Goal: Task Accomplishment & Management: Complete application form

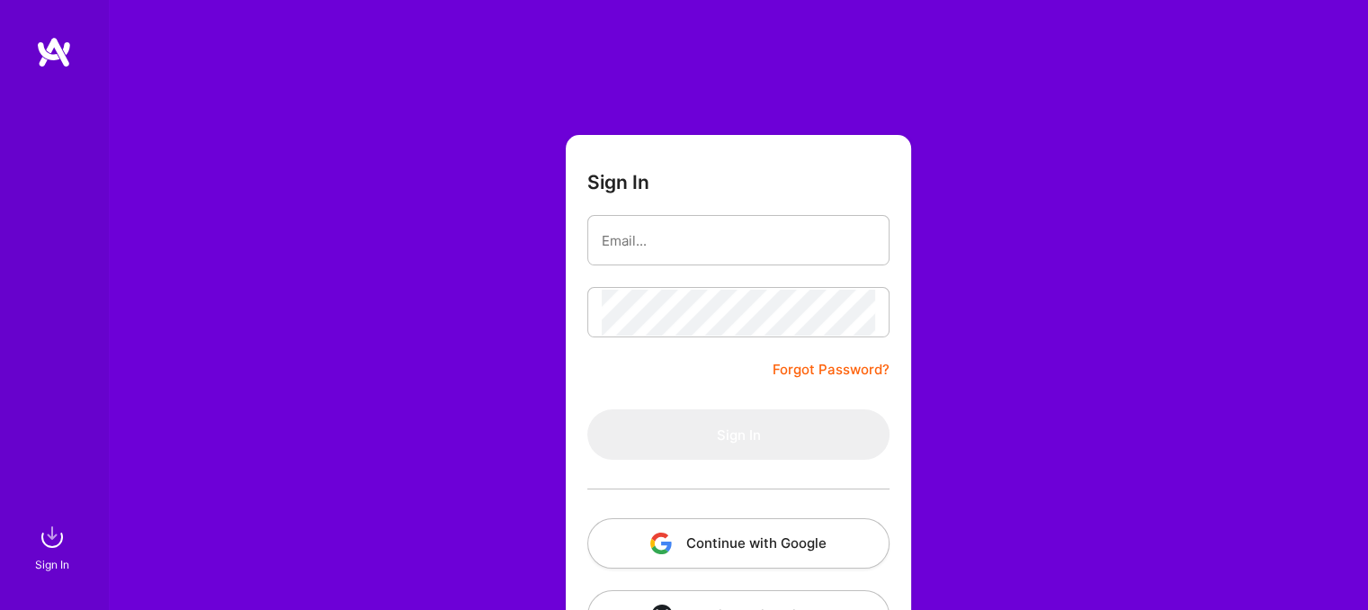
scroll to position [66, 0]
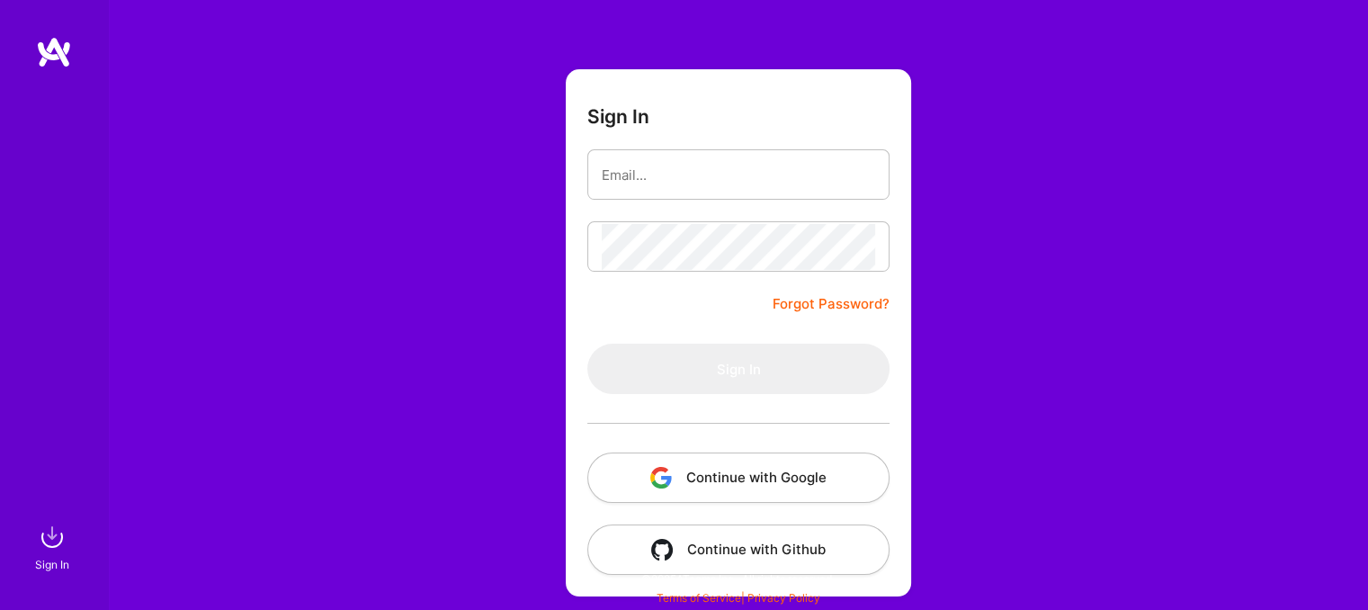
click at [697, 475] on button "Continue with Google" at bounding box center [738, 477] width 302 height 50
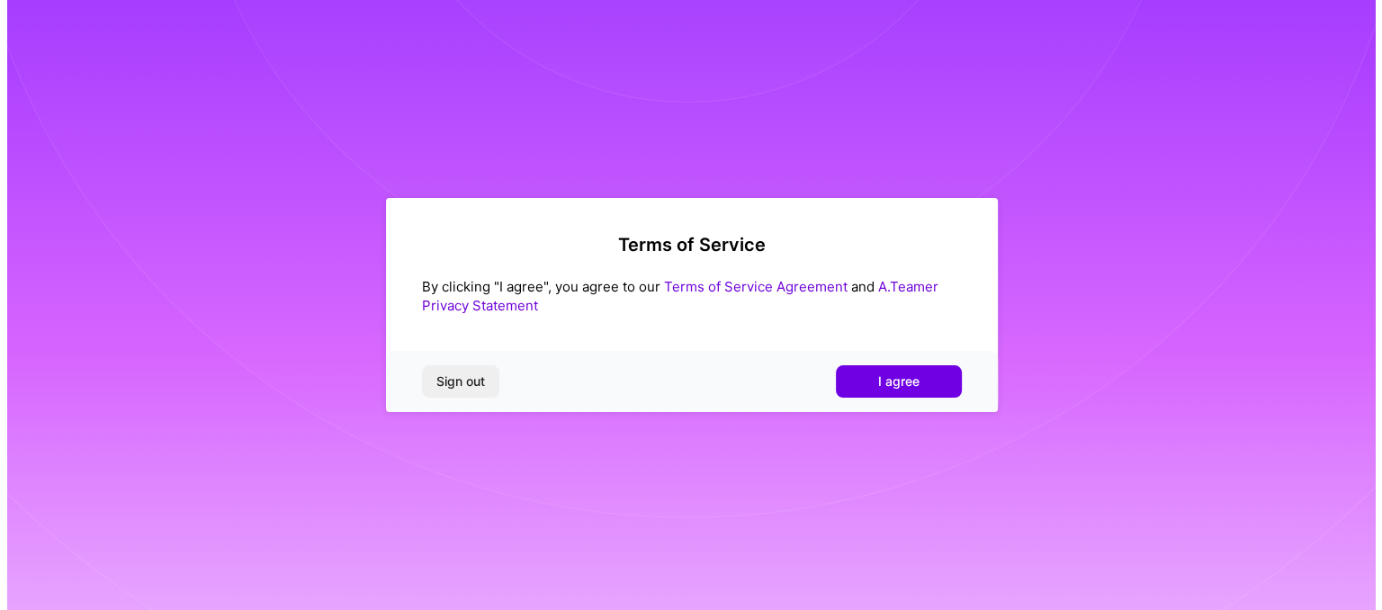
scroll to position [0, 0]
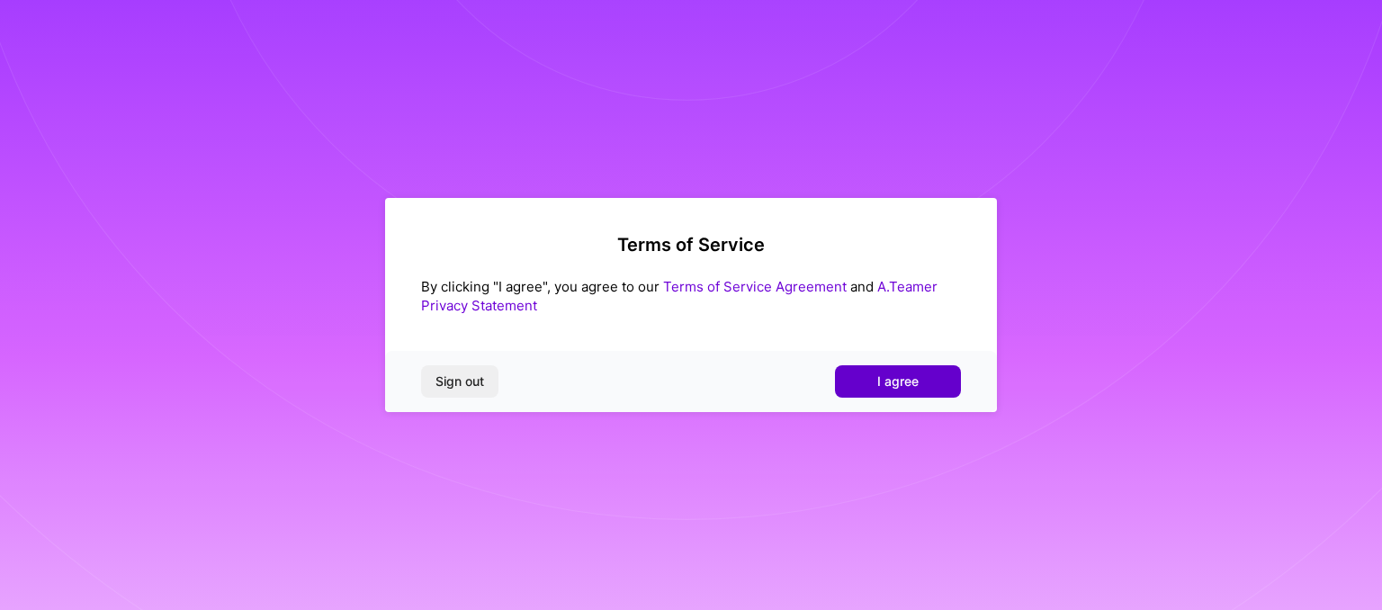
click at [878, 386] on span "I agree" at bounding box center [897, 381] width 41 height 18
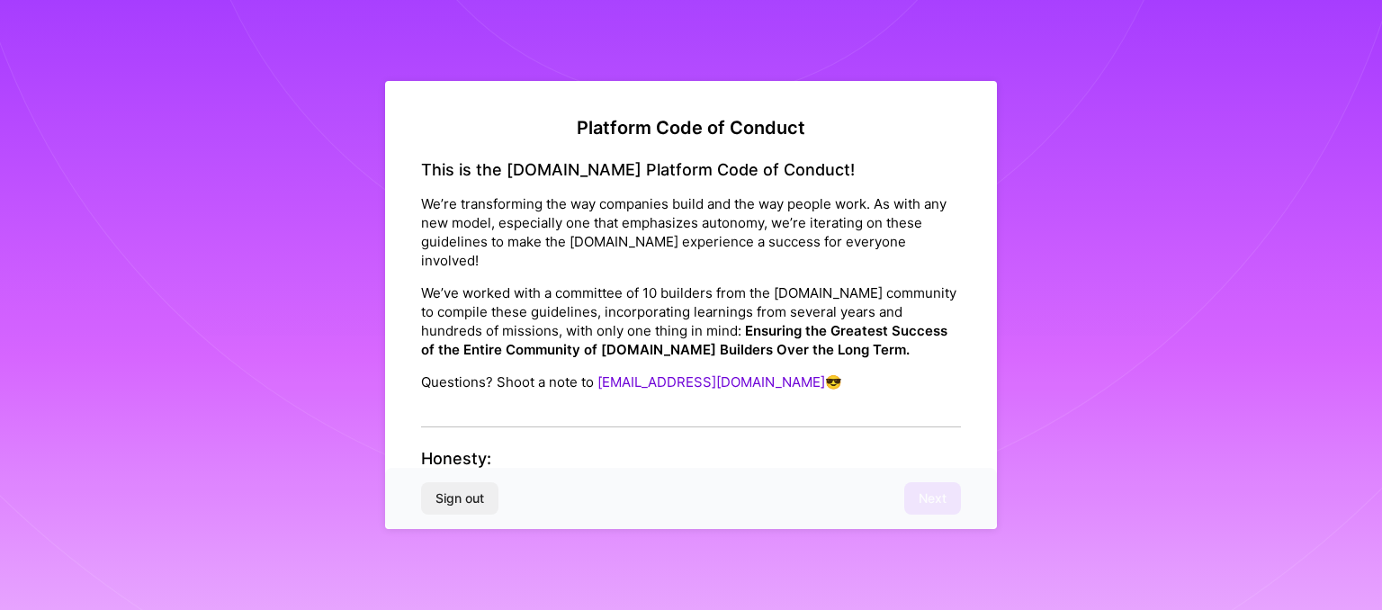
click at [931, 505] on div "Sign out Next" at bounding box center [691, 498] width 612 height 61
click at [635, 373] on link "help@a.team" at bounding box center [711, 381] width 228 height 17
drag, startPoint x: 624, startPoint y: 375, endPoint x: 621, endPoint y: 361, distance: 14.8
click at [621, 361] on div "This is the A.Team Platform Code of Conduct! We’re transforming the way compani…" at bounding box center [691, 293] width 540 height 267
click at [621, 373] on link "help@a.team" at bounding box center [711, 381] width 228 height 17
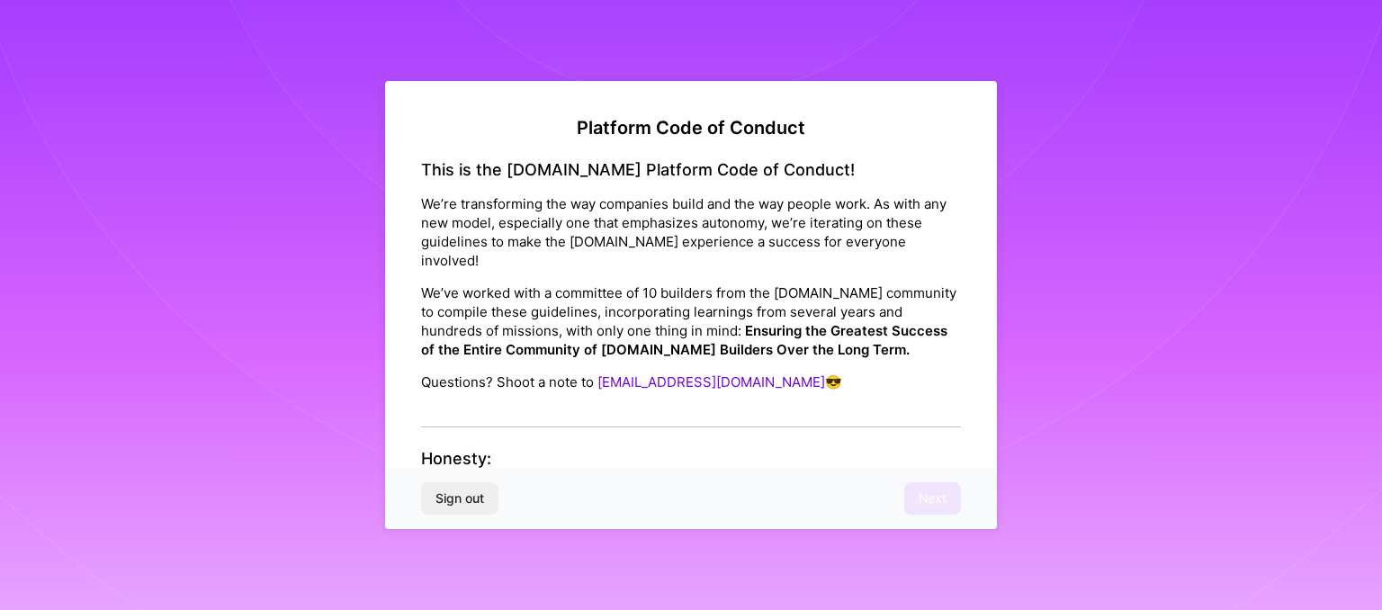
click at [495, 449] on h4 "Honesty:" at bounding box center [691, 459] width 540 height 20
click at [489, 395] on div "This is the A.Team Platform Code of Conduct! We’re transforming the way compani…" at bounding box center [691, 293] width 540 height 267
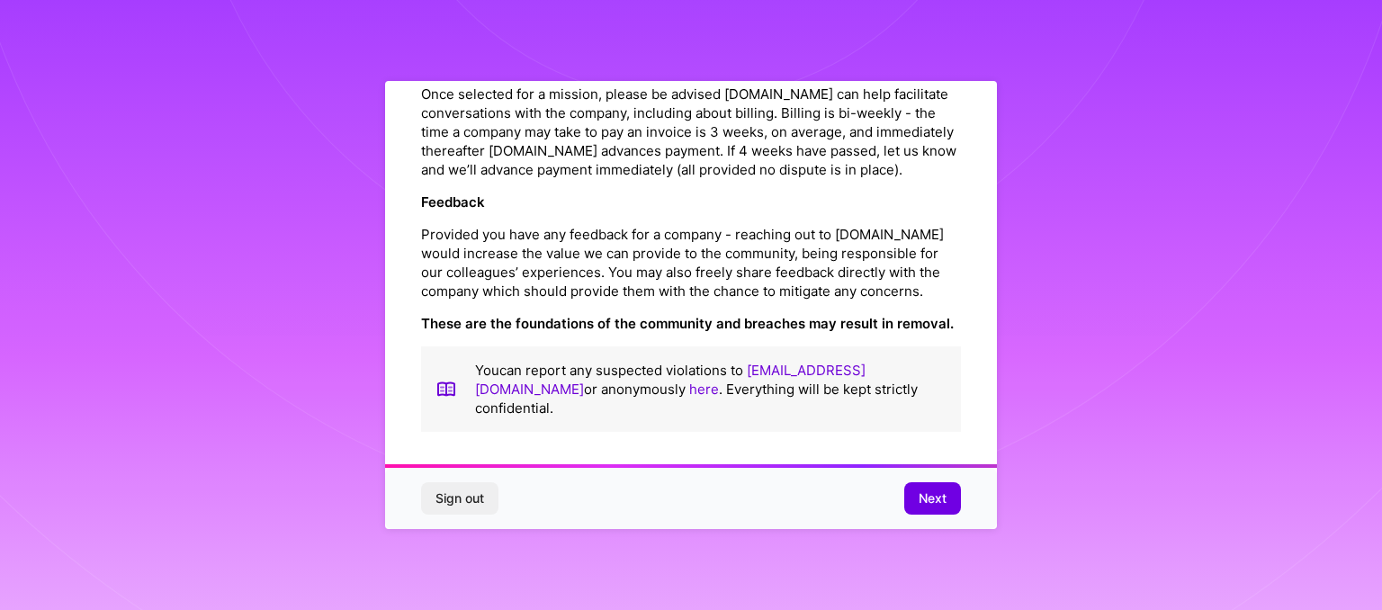
scroll to position [2101, 0]
click at [946, 502] on button "Next" at bounding box center [932, 498] width 57 height 32
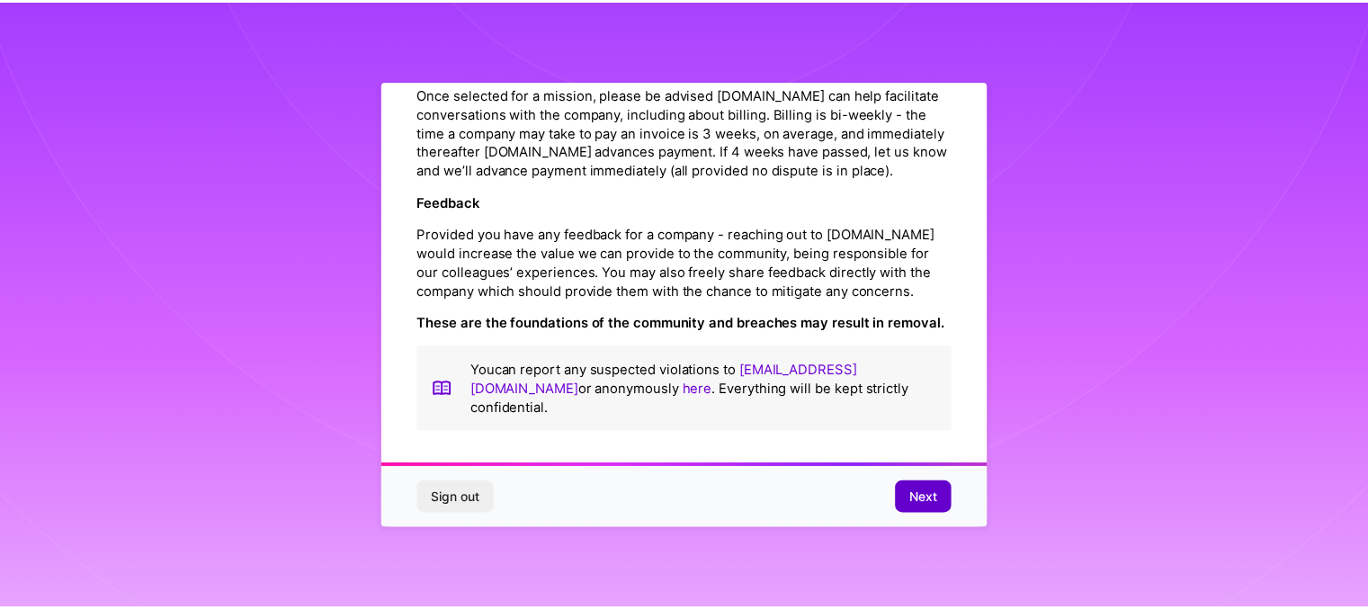
scroll to position [38, 0]
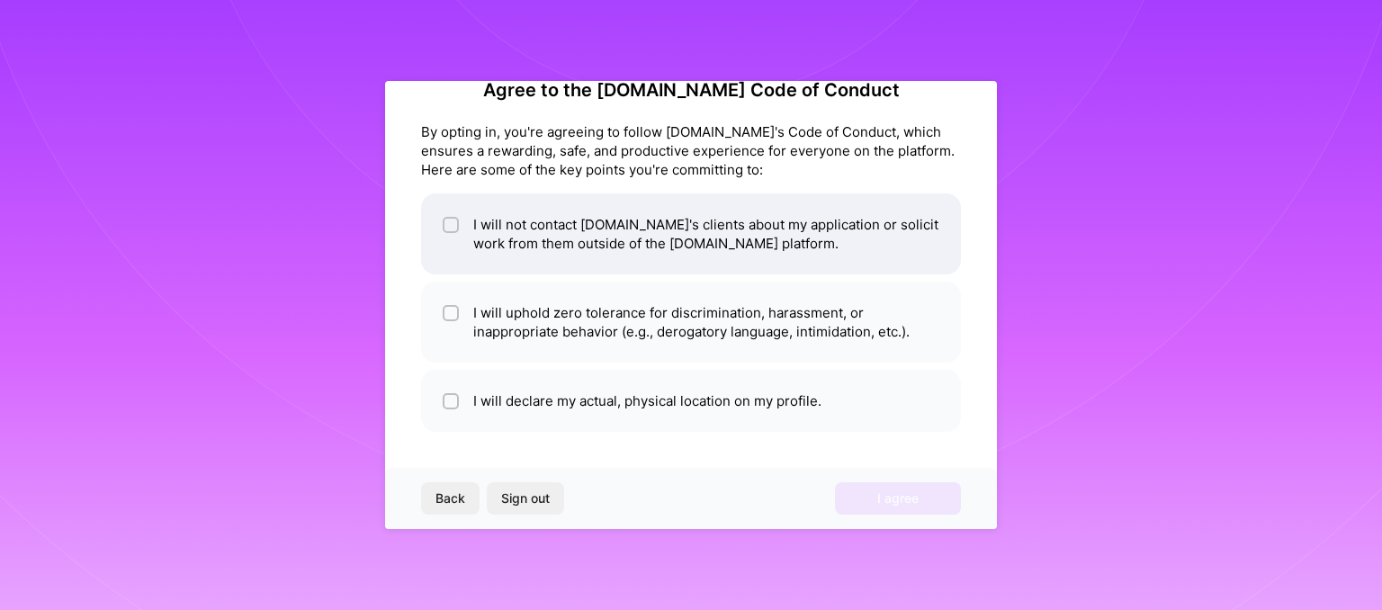
click at [449, 220] on input "checkbox" at bounding box center [452, 225] width 13 height 13
checkbox input "true"
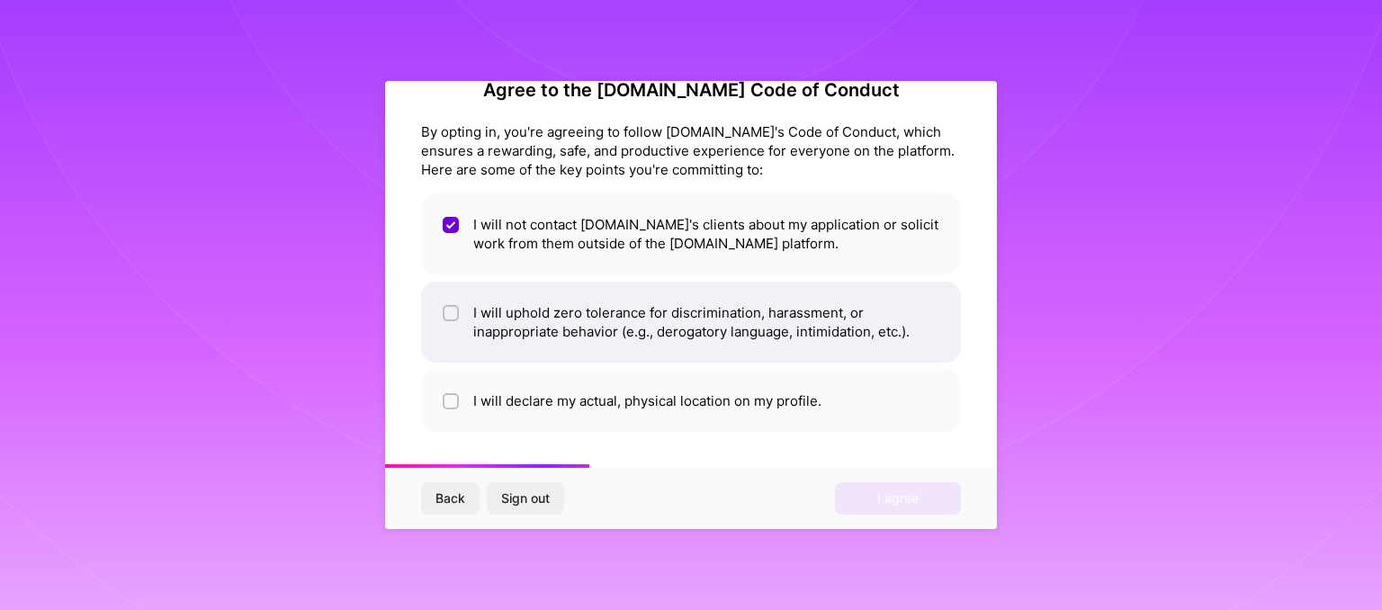
click at [446, 310] on input "checkbox" at bounding box center [452, 314] width 13 height 13
checkbox input "true"
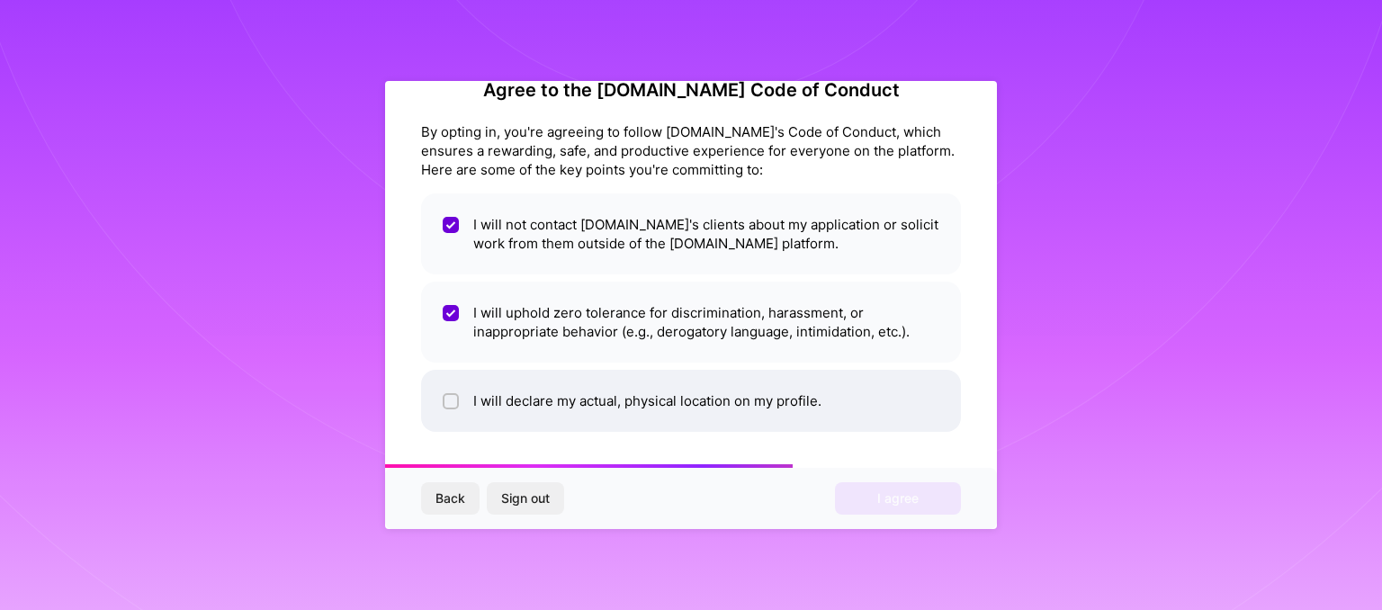
click at [446, 404] on input "checkbox" at bounding box center [452, 402] width 13 height 13
checkbox input "true"
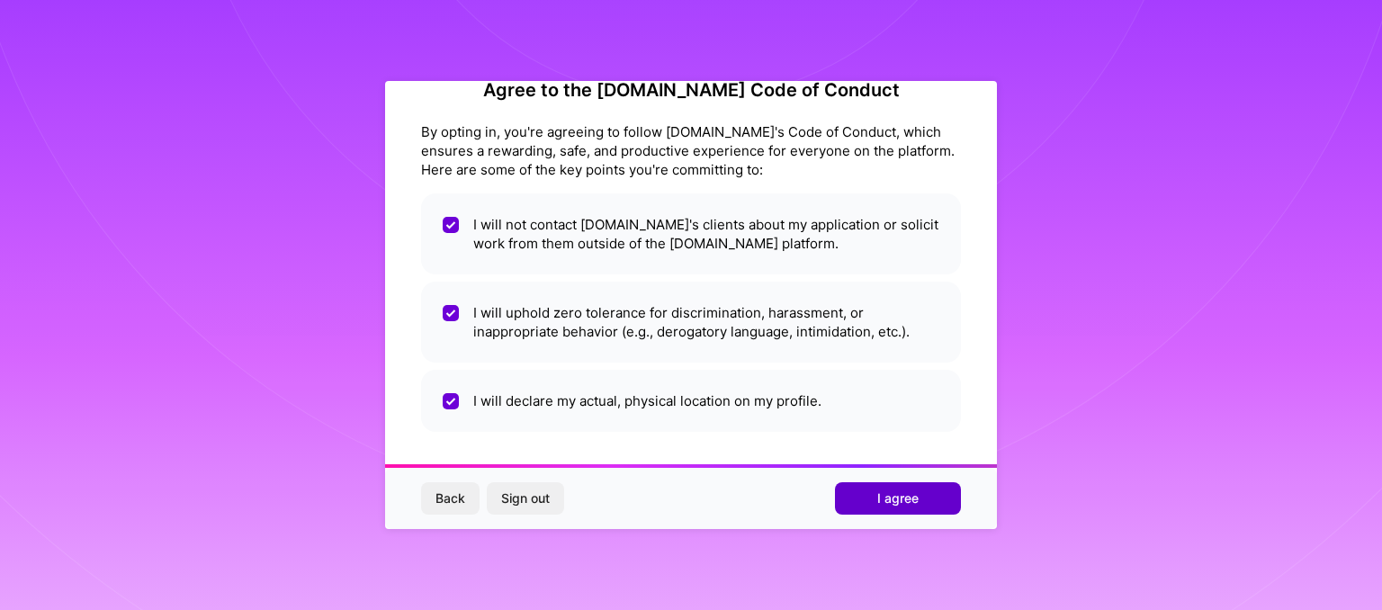
click at [904, 501] on span "I agree" at bounding box center [897, 498] width 41 height 18
